Goal: Information Seeking & Learning: Learn about a topic

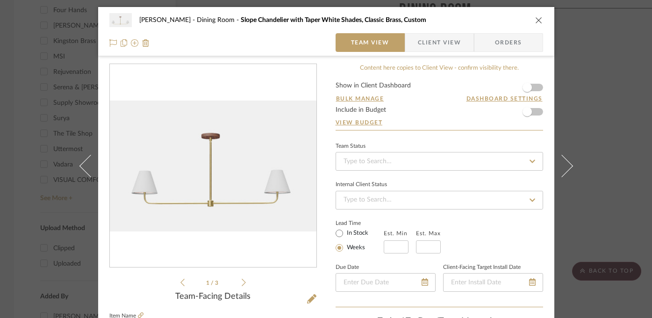
scroll to position [19, 0]
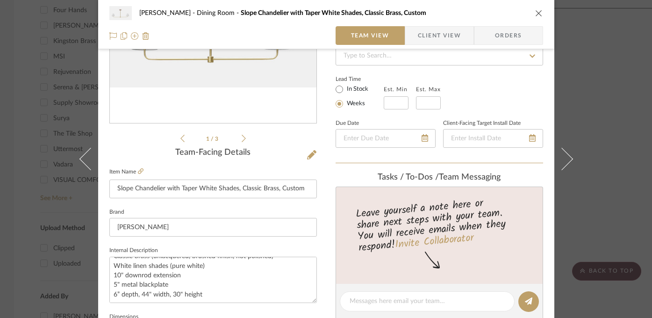
click at [65, 61] on div "[PERSON_NAME] Dining Room Slope Chandelier with Taper White Shades, Classic Bra…" at bounding box center [326, 159] width 652 height 318
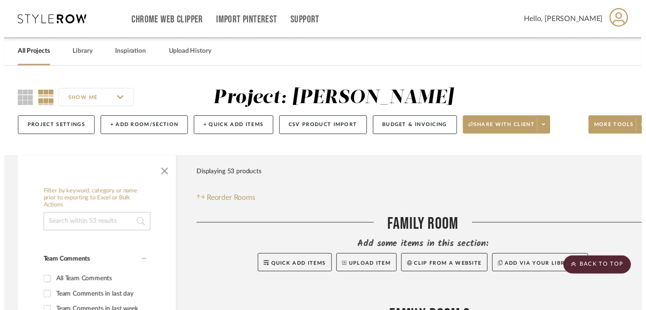
scroll to position [808, 0]
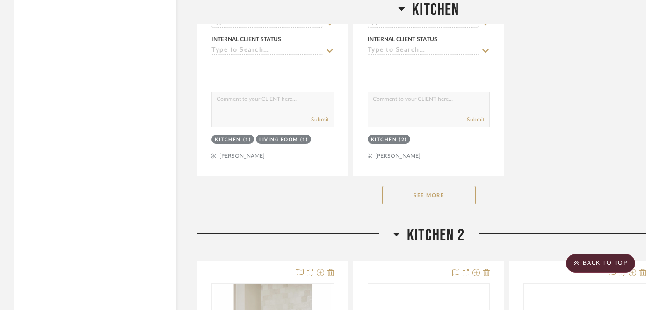
scroll to position [2801, 0]
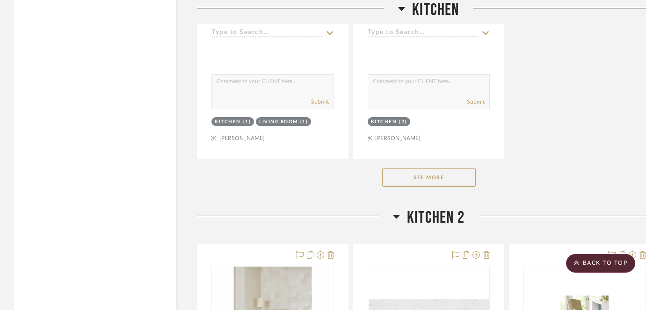
click at [428, 169] on button "See More" at bounding box center [429, 177] width 94 height 19
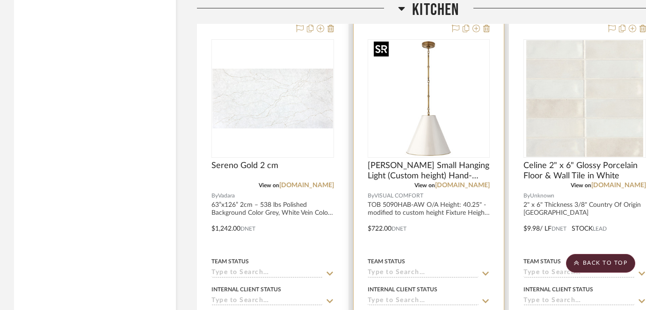
scroll to position [2541, 0]
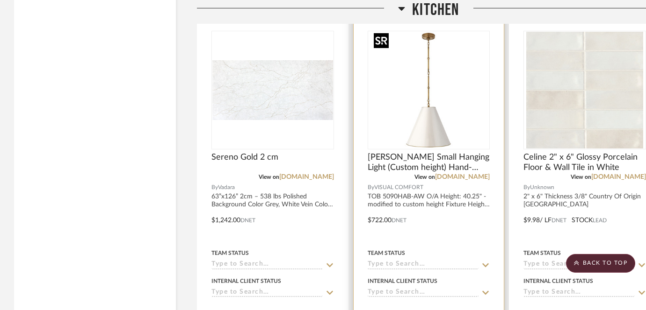
click at [458, 122] on img "0" at bounding box center [428, 90] width 117 height 117
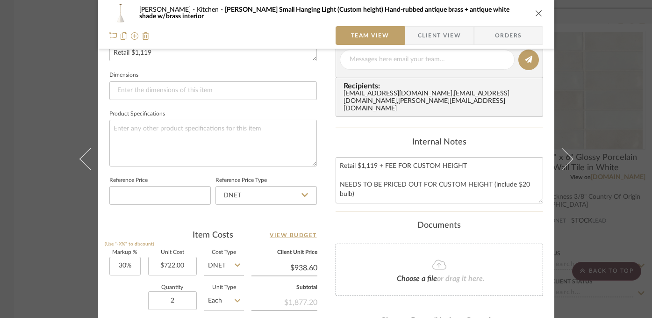
scroll to position [456, 0]
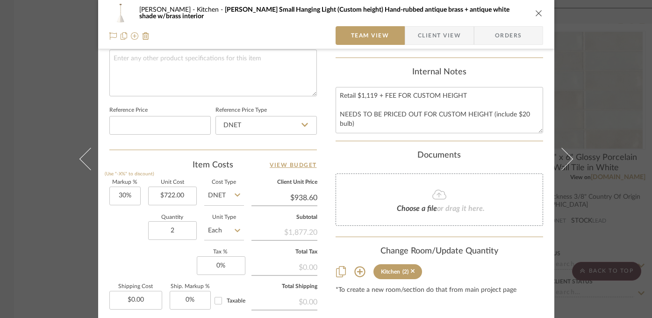
click at [44, 263] on div "Highman Kitchen Goodman Small Hanging Light (Custom height) Hand-rubbed antique…" at bounding box center [326, 159] width 652 height 318
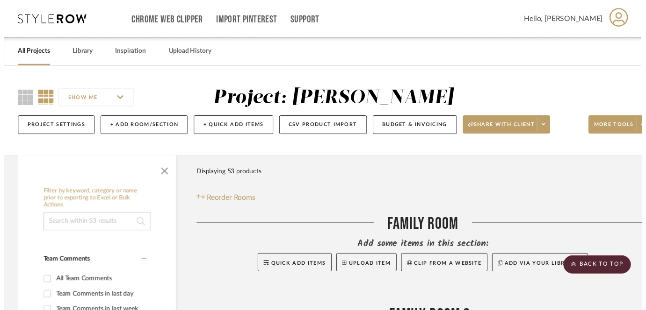
scroll to position [2541, 0]
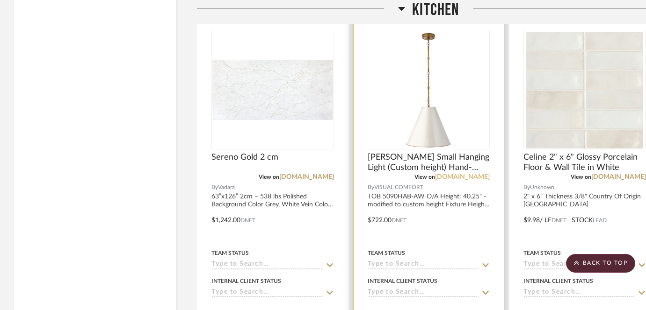
click at [485, 174] on link "[DOMAIN_NAME]" at bounding box center [462, 177] width 55 height 7
click at [451, 177] on link "[DOMAIN_NAME]" at bounding box center [462, 177] width 55 height 7
click at [426, 108] on img "0" at bounding box center [428, 90] width 117 height 117
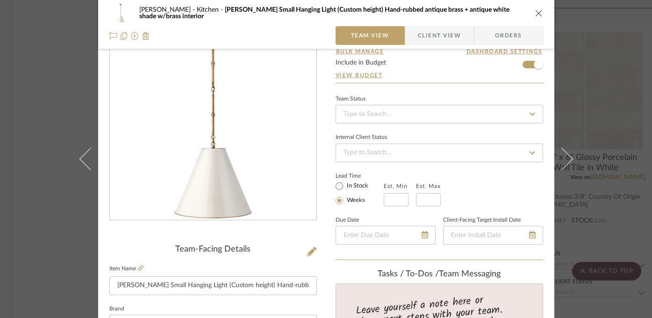
scroll to position [49, 0]
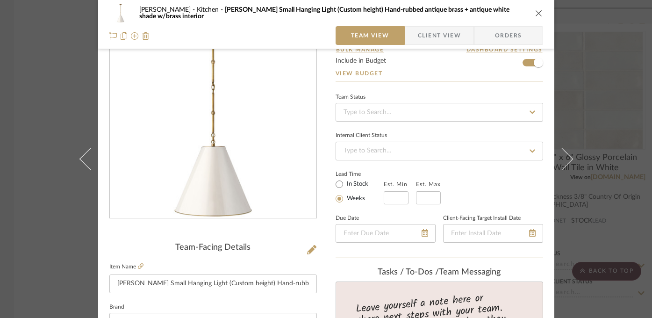
click at [615, 102] on div "Highman Kitchen Goodman Small Hanging Light (Custom height) Hand-rubbed antique…" at bounding box center [326, 159] width 652 height 318
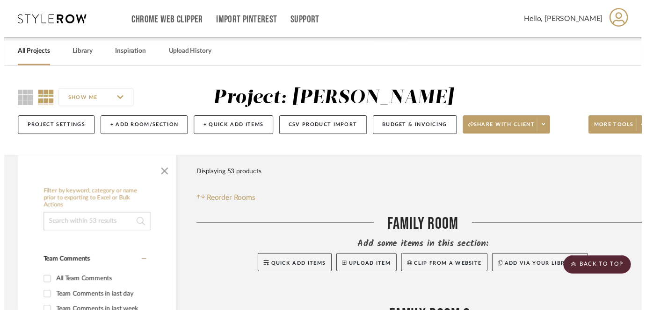
scroll to position [2541, 0]
